Goal: Task Accomplishment & Management: Manage account settings

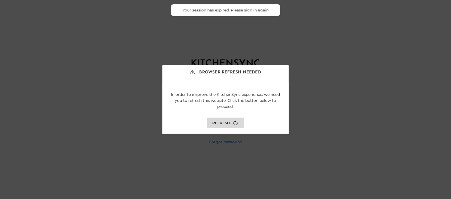
type input "**********"
click at [229, 124] on button "Refresh" at bounding box center [225, 123] width 37 height 11
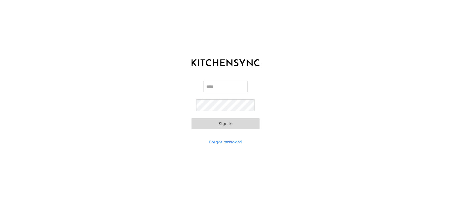
type input "**********"
click at [221, 125] on button "Sign in" at bounding box center [226, 123] width 68 height 11
